Goal: Entertainment & Leisure: Consume media (video, audio)

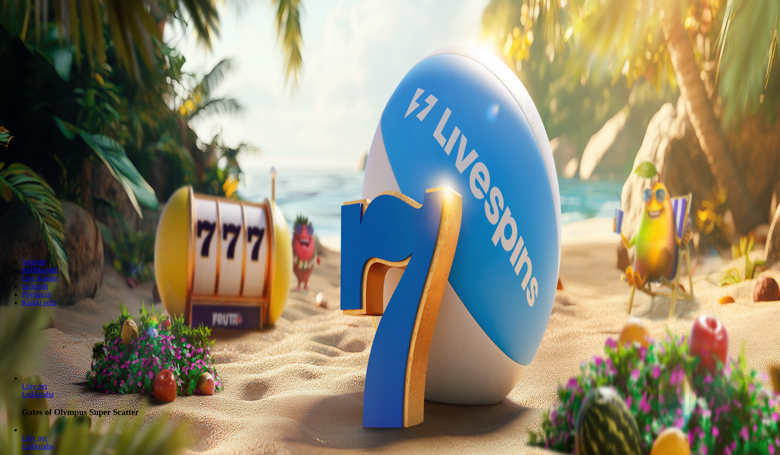
click at [58, 36] on span "Kirjaudu" at bounding box center [63, 33] width 22 height 7
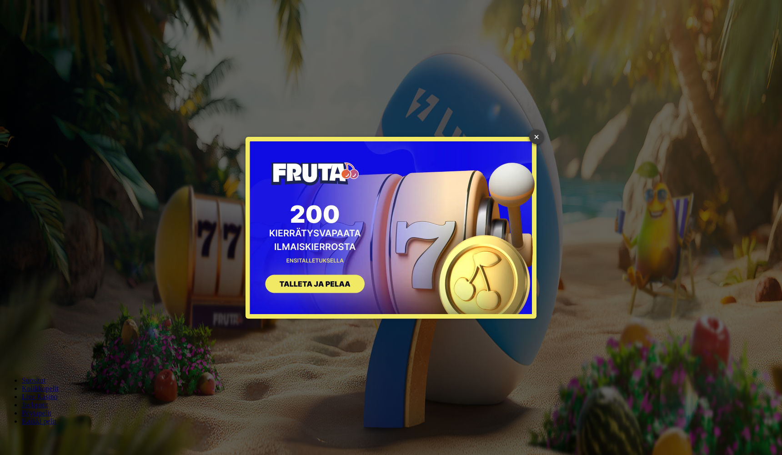
click at [535, 134] on link "×" at bounding box center [536, 137] width 15 height 15
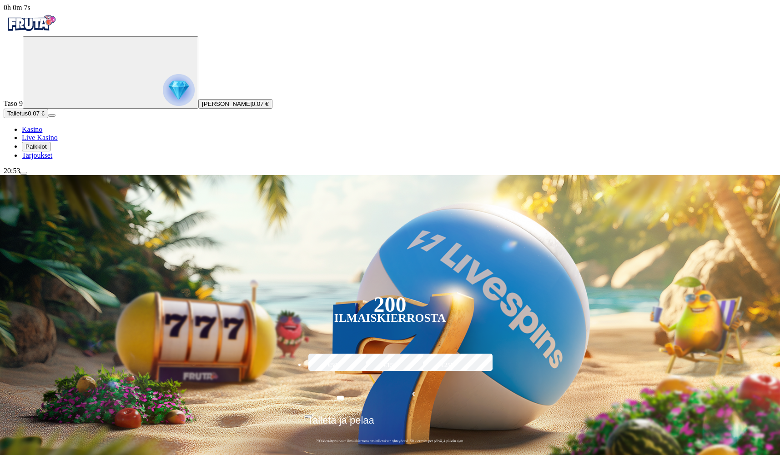
click at [47, 150] on span "Palkkiot" at bounding box center [35, 146] width 21 height 7
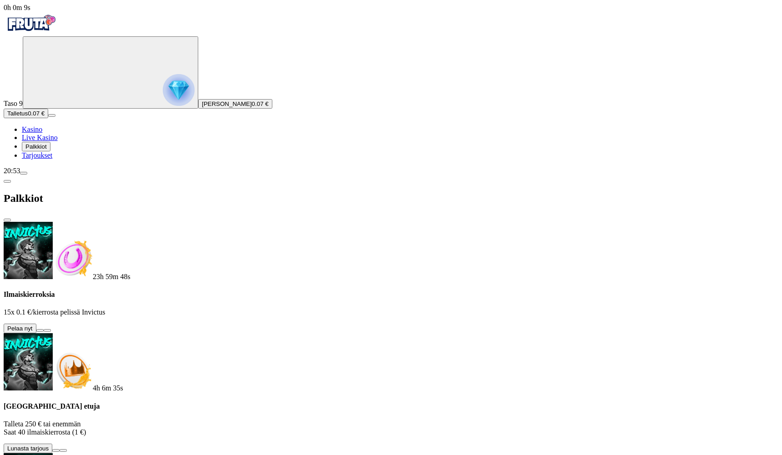
click at [44, 329] on button at bounding box center [39, 330] width 7 height 3
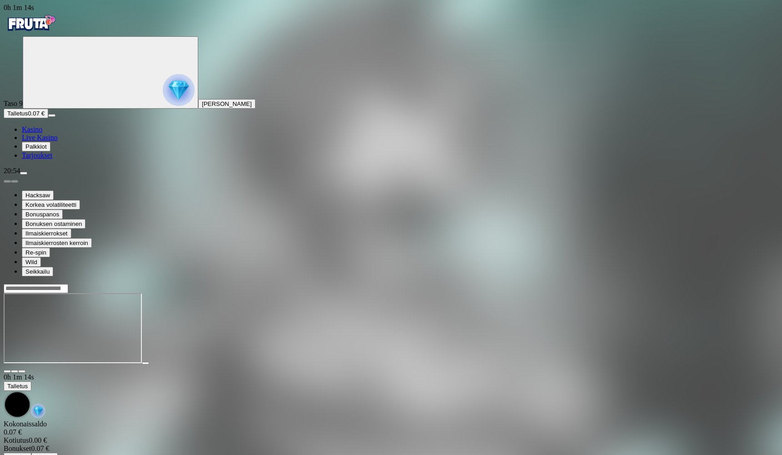
click at [68, 284] on input "Search" at bounding box center [36, 288] width 65 height 9
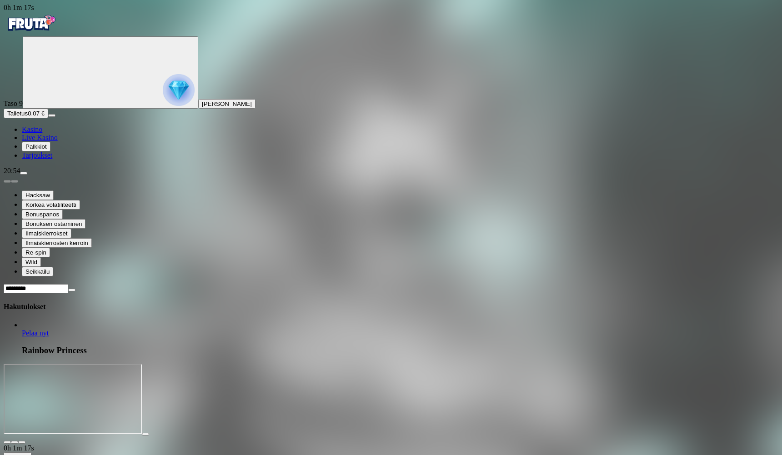
type input "*********"
click at [49, 329] on span "Pelaa nyt" at bounding box center [35, 333] width 27 height 8
